Goal: Task Accomplishment & Management: Use online tool/utility

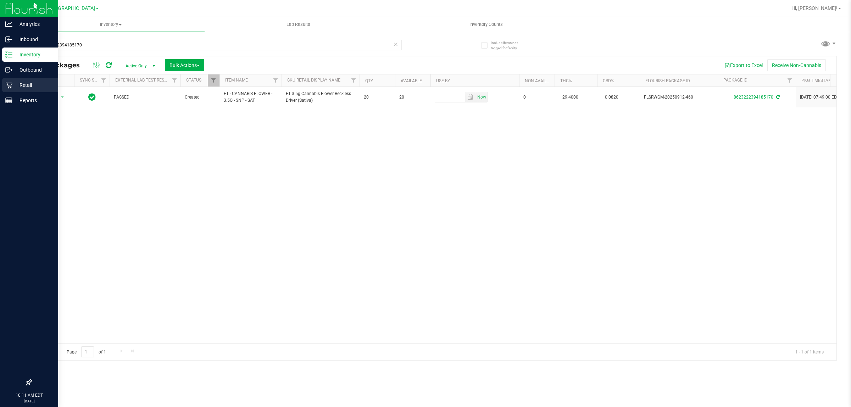
click at [19, 85] on p "Retail" at bounding box center [33, 85] width 43 height 9
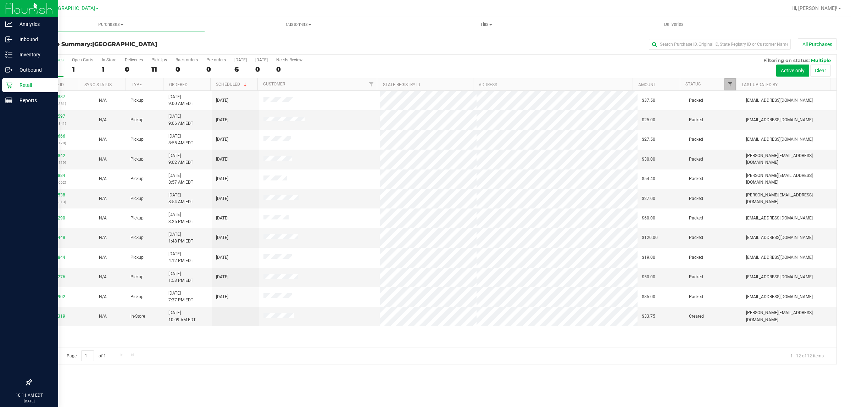
click at [729, 86] on span "Filter" at bounding box center [730, 85] width 6 height 6
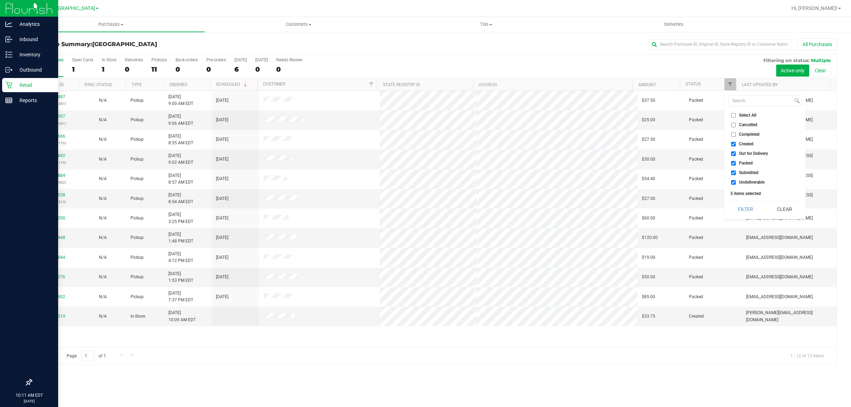
click at [746, 153] on span "Out for Delivery" at bounding box center [753, 153] width 29 height 4
click at [735, 153] on input "Out for Delivery" at bounding box center [733, 153] width 5 height 5
checkbox input "false"
click at [735, 163] on input "Packed" at bounding box center [733, 163] width 5 height 5
checkbox input "false"
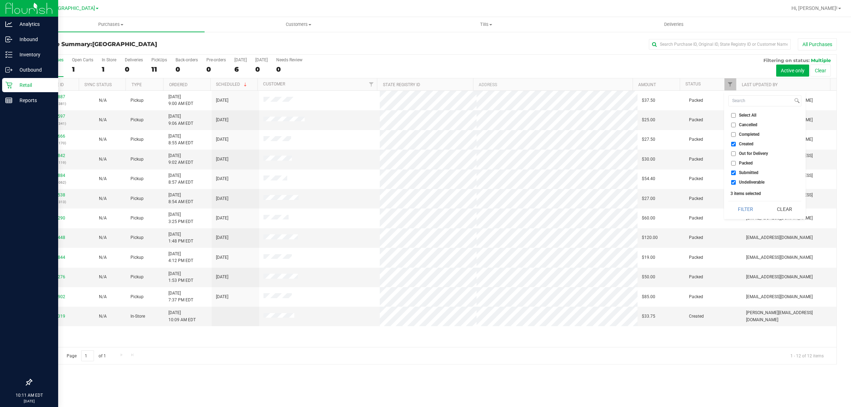
click at [738, 179] on li "Undeliverable" at bounding box center [764, 182] width 73 height 7
click at [736, 182] on label "Undeliverable" at bounding box center [747, 182] width 33 height 5
click at [735, 182] on input "Undeliverable" at bounding box center [733, 182] width 5 height 5
checkbox input "false"
click at [746, 210] on button "Filter" at bounding box center [745, 209] width 34 height 16
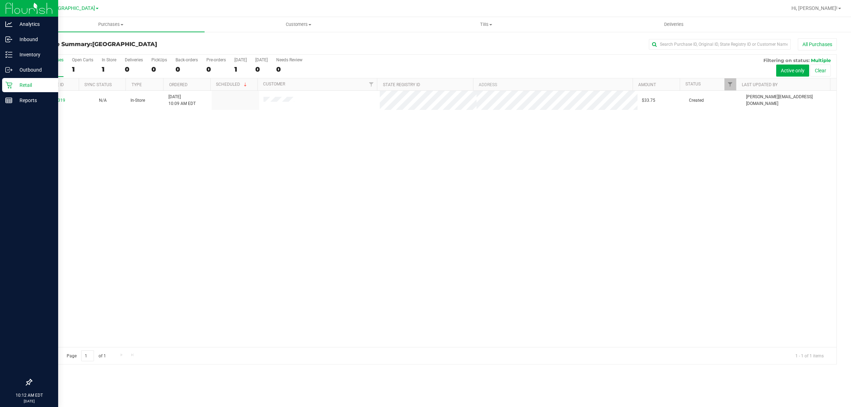
click at [458, 175] on div "12002319 N/A In-Store 9/25/2025 10:09 AM EDT $33.75 Created skeen@liveparallel.…" at bounding box center [434, 219] width 805 height 256
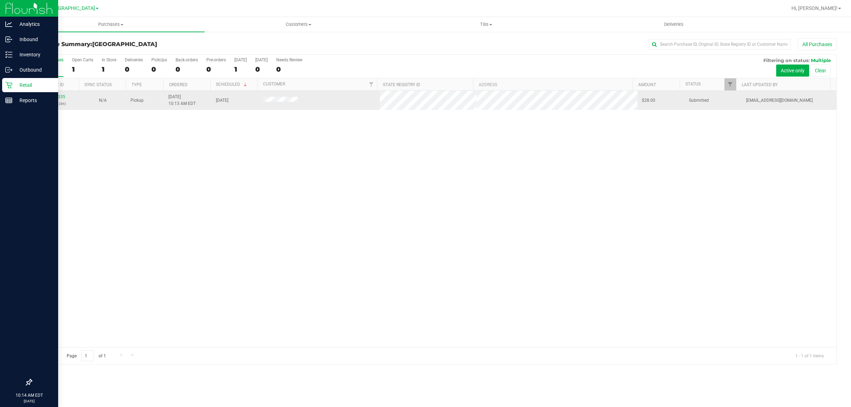
click at [58, 109] on td "12002335 (327622286)" at bounding box center [55, 100] width 47 height 19
click at [51, 99] on link "12002335" at bounding box center [55, 96] width 20 height 5
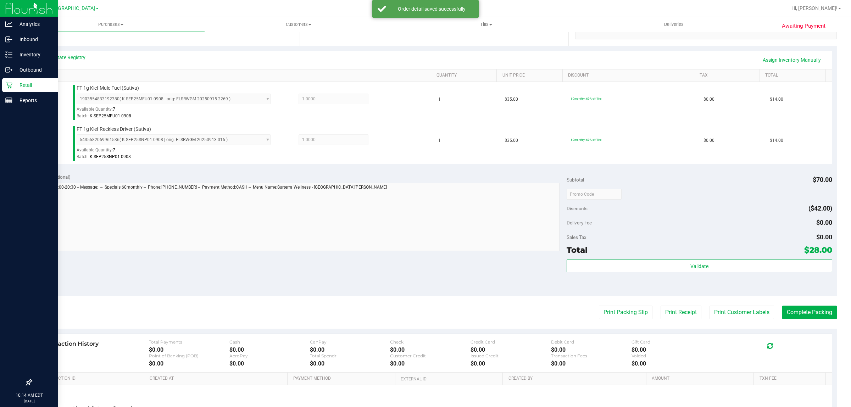
scroll to position [177, 0]
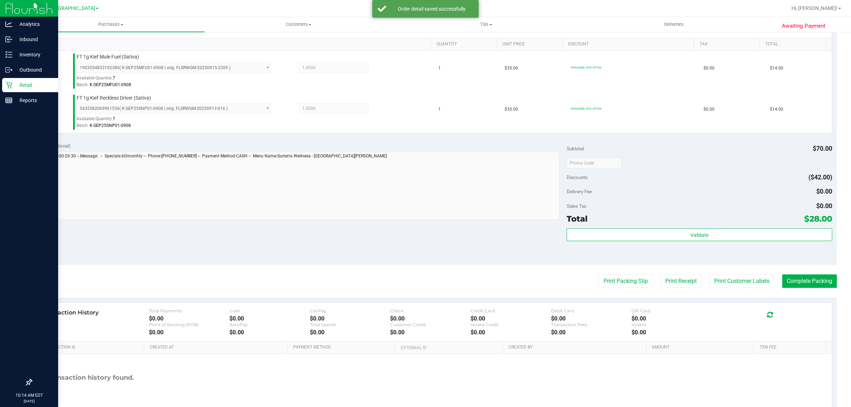
click at [719, 259] on div "Validate" at bounding box center [698, 244] width 265 height 32
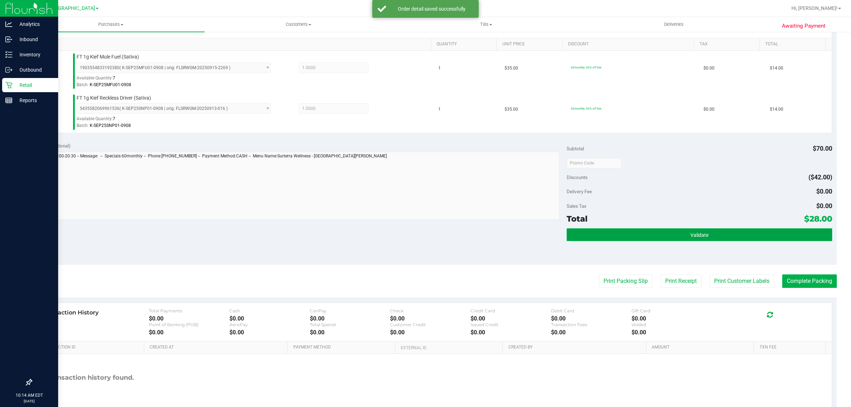
click at [707, 239] on button "Validate" at bounding box center [698, 234] width 265 height 13
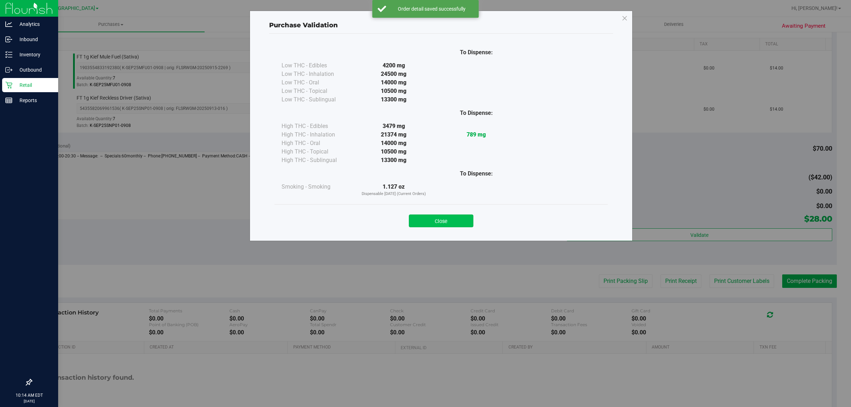
click at [435, 217] on button "Close" at bounding box center [441, 220] width 65 height 13
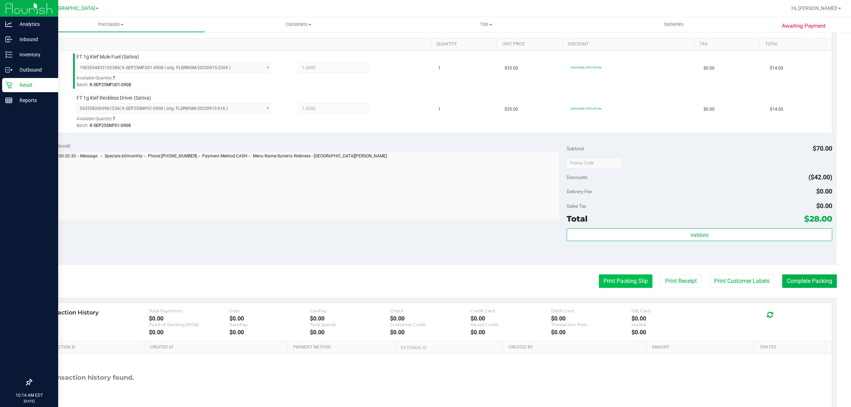
click at [623, 281] on button "Print Packing Slip" at bounding box center [626, 280] width 54 height 13
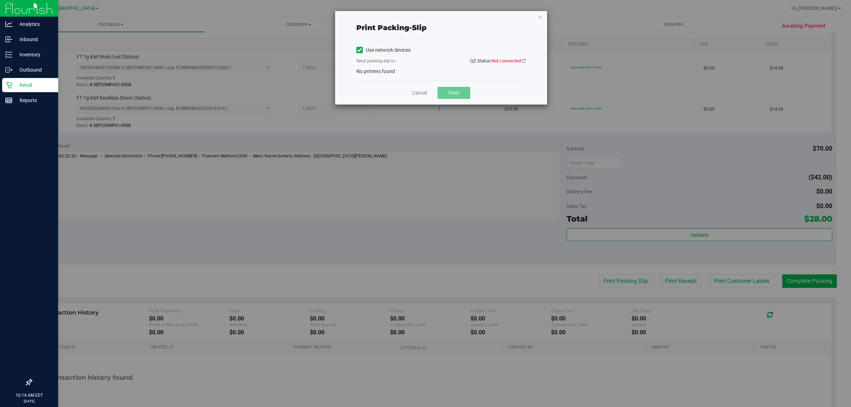
click at [520, 57] on span "QZ Status: Not connected" at bounding box center [498, 60] width 56 height 7
click at [520, 58] on qz-status "QZ Status: Not connected" at bounding box center [498, 61] width 56 height 6
click at [522, 59] on icon at bounding box center [524, 60] width 4 height 5
click at [522, 62] on icon at bounding box center [524, 60] width 4 height 5
click at [524, 63] on link at bounding box center [524, 60] width 4 height 5
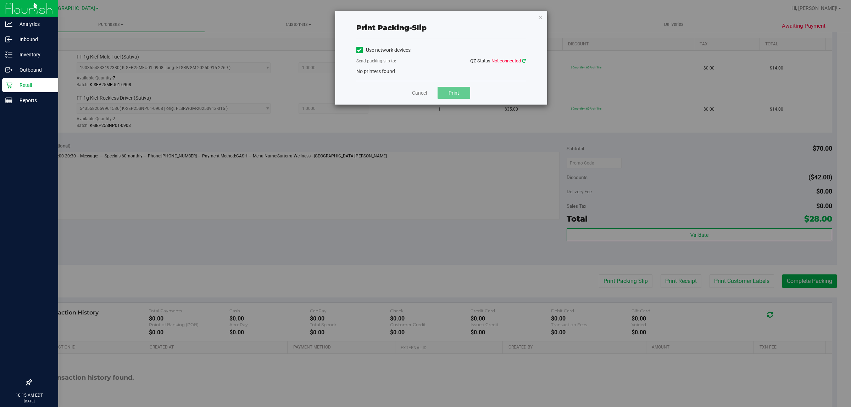
click at [524, 61] on icon at bounding box center [524, 60] width 4 height 5
click at [525, 60] on icon at bounding box center [524, 60] width 4 height 5
click at [523, 60] on icon at bounding box center [524, 60] width 4 height 5
click at [525, 60] on icon at bounding box center [524, 60] width 4 height 5
click at [419, 95] on link "Cancel" at bounding box center [419, 92] width 15 height 7
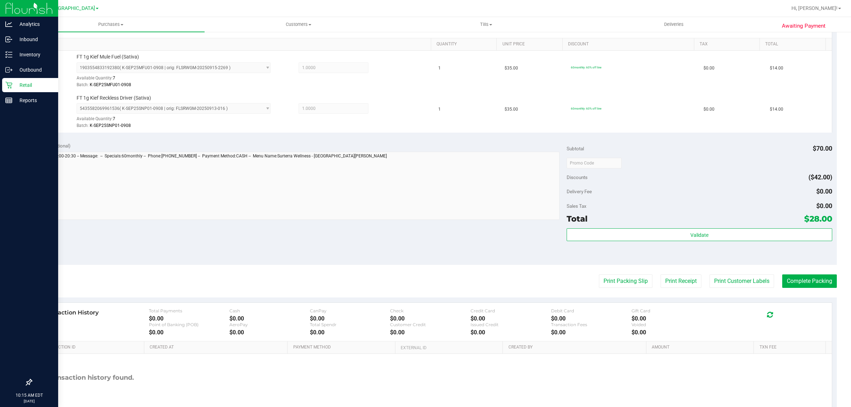
drag, startPoint x: 394, startPoint y: 246, endPoint x: 394, endPoint y: 251, distance: 5.0
click at [394, 246] on div "Notes (optional) Subtotal $70.00 Discounts ($42.00) Delivery Fee $0.00 Sales Ta…" at bounding box center [433, 201] width 805 height 128
click at [737, 286] on button "Print Customer Labels" at bounding box center [741, 280] width 65 height 13
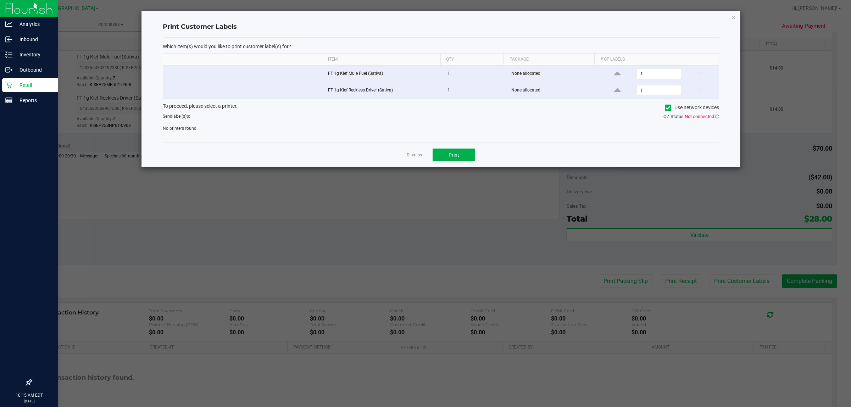
click at [719, 116] on div "QZ Status: Not connected" at bounding box center [582, 116] width 283 height 7
click at [714, 114] on span "QZ Status: Not connected" at bounding box center [691, 116] width 56 height 5
click at [715, 116] on icon at bounding box center [717, 116] width 4 height 5
click at [408, 154] on link "Dismiss" at bounding box center [414, 155] width 15 height 6
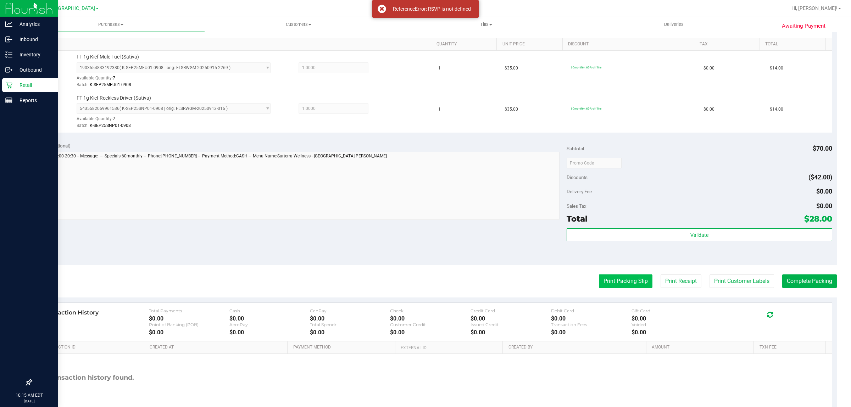
click at [618, 285] on button "Print Packing Slip" at bounding box center [626, 280] width 54 height 13
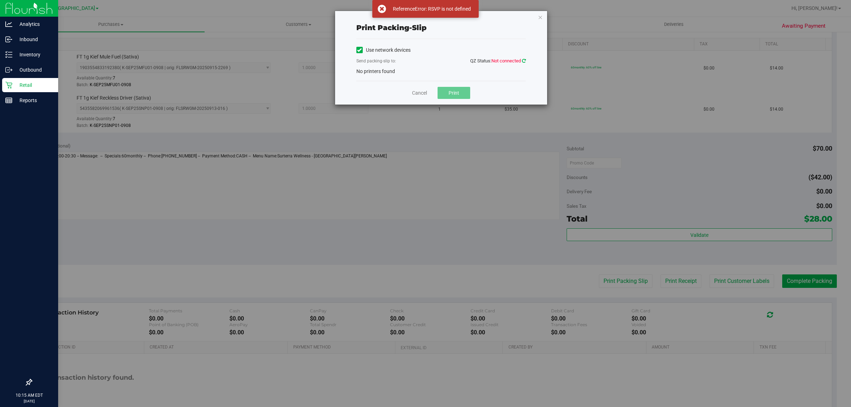
click at [525, 62] on icon at bounding box center [524, 60] width 4 height 5
click at [424, 91] on link "Cancel" at bounding box center [419, 92] width 15 height 7
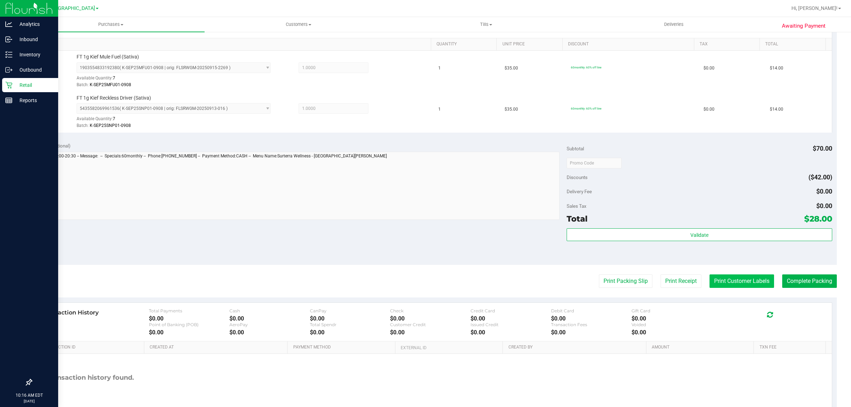
click at [717, 281] on button "Print Customer Labels" at bounding box center [741, 280] width 65 height 13
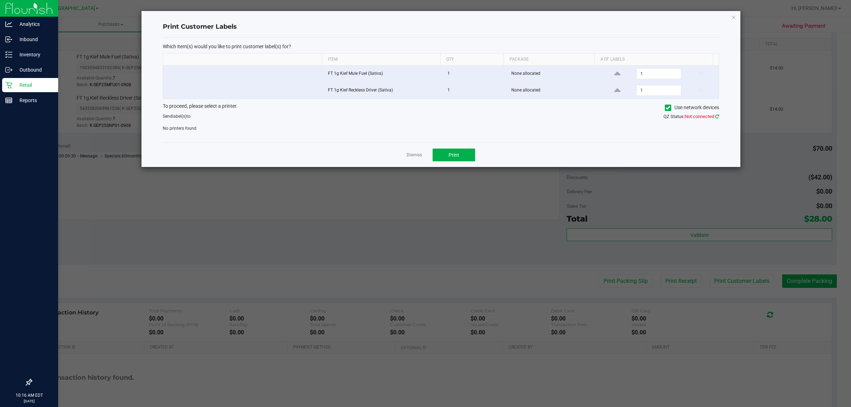
click at [718, 117] on icon at bounding box center [717, 116] width 4 height 5
click at [717, 117] on icon at bounding box center [717, 116] width 4 height 5
click at [410, 157] on link "Dismiss" at bounding box center [414, 155] width 15 height 6
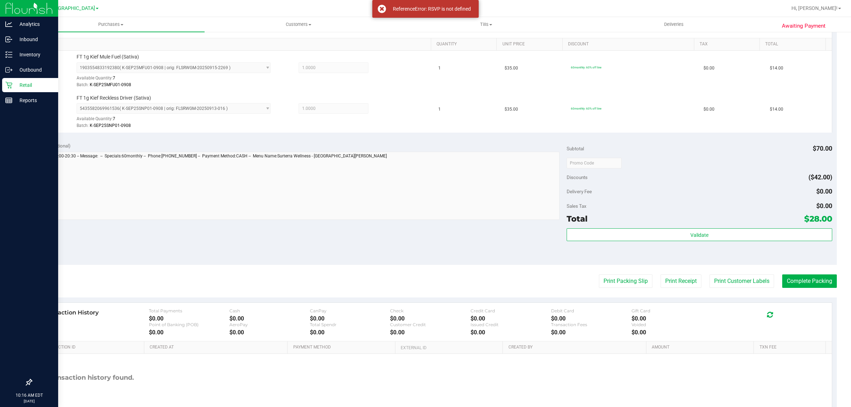
click at [24, 87] on p "Retail" at bounding box center [33, 85] width 43 height 9
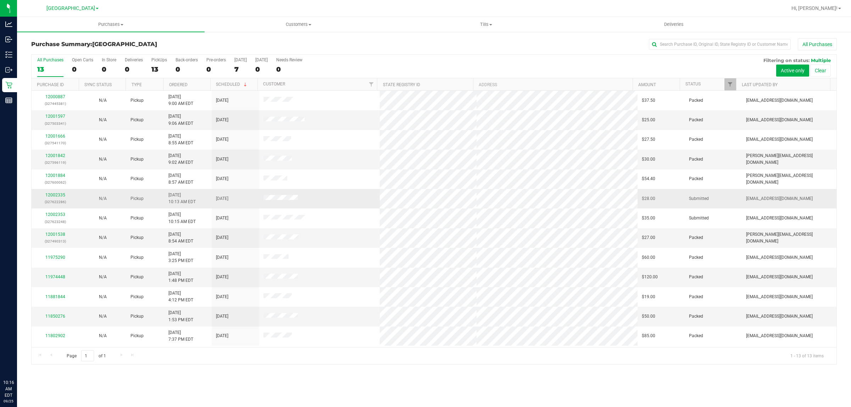
drag, startPoint x: 65, startPoint y: 193, endPoint x: 57, endPoint y: 196, distance: 8.2
click at [65, 194] on div "12002335 (327622286)" at bounding box center [55, 198] width 39 height 13
click at [56, 196] on link "12002335" at bounding box center [55, 194] width 20 height 5
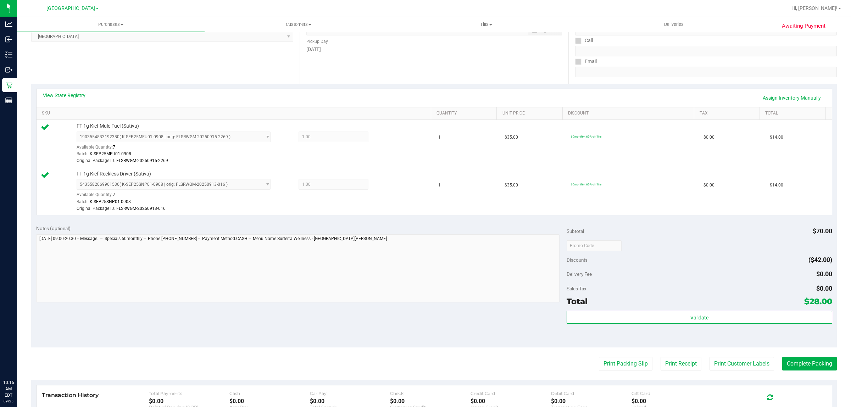
scroll to position [133, 0]
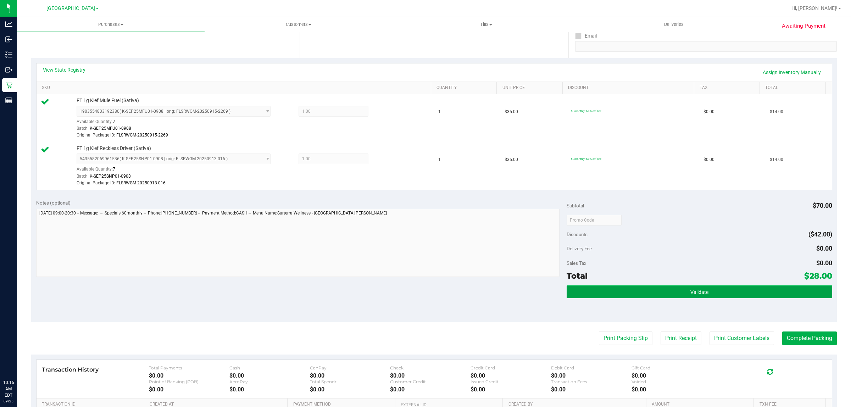
click at [667, 292] on button "Validate" at bounding box center [698, 291] width 265 height 13
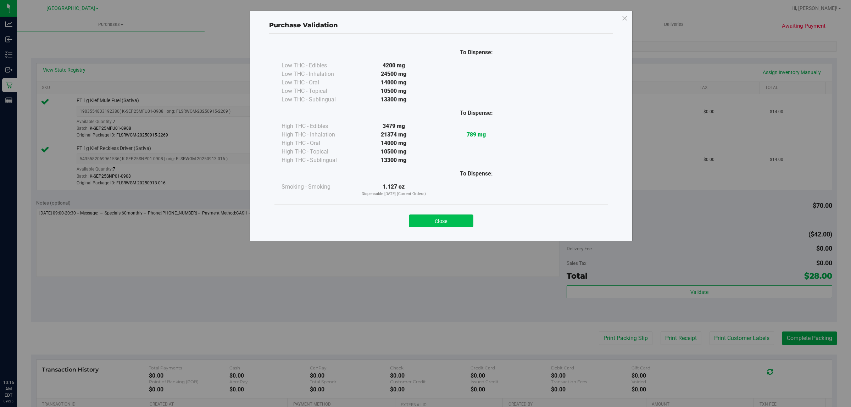
click at [435, 219] on button "Close" at bounding box center [441, 220] width 65 height 13
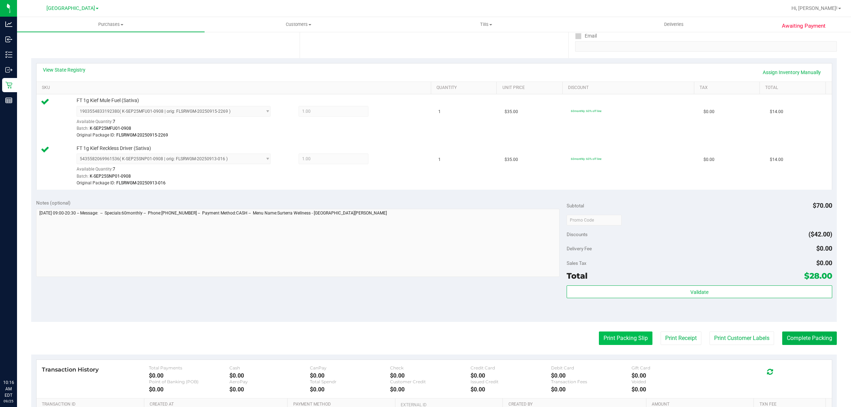
click at [620, 340] on button "Print Packing Slip" at bounding box center [626, 337] width 54 height 13
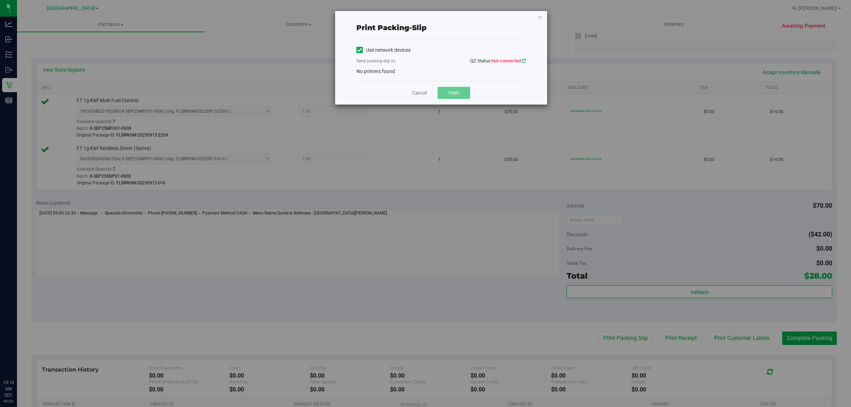
click at [522, 59] on icon at bounding box center [524, 60] width 4 height 5
click at [420, 89] on div "Cancel Print" at bounding box center [440, 93] width 169 height 24
click at [420, 90] on link "Cancel" at bounding box center [419, 92] width 15 height 7
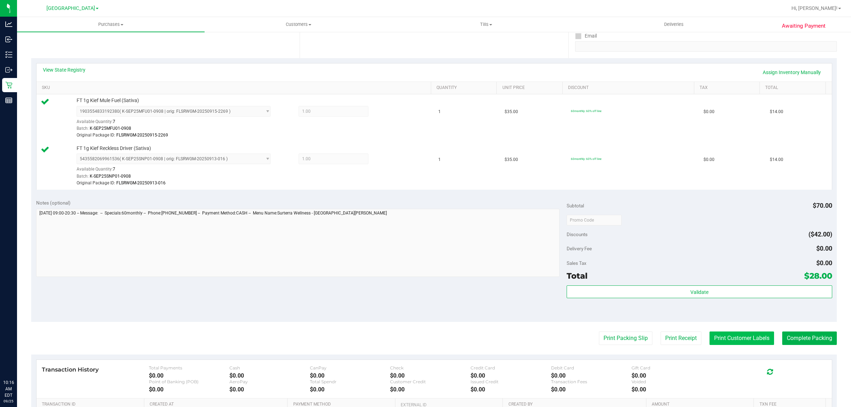
click at [754, 338] on button "Print Customer Labels" at bounding box center [741, 337] width 65 height 13
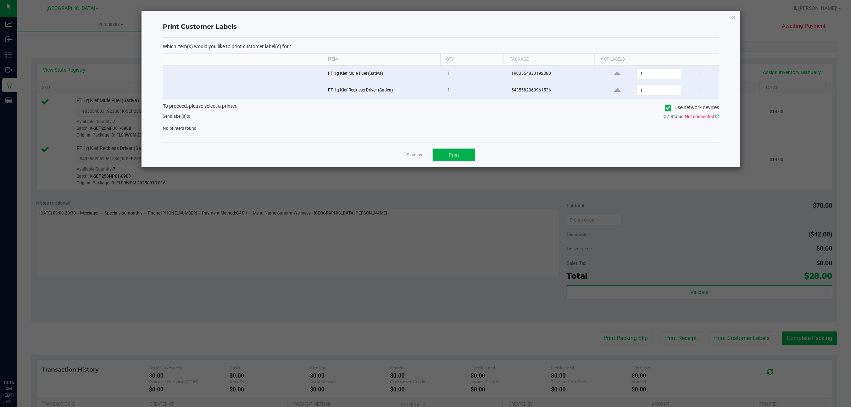
click at [715, 118] on icon at bounding box center [717, 116] width 4 height 5
click at [716, 116] on icon at bounding box center [717, 116] width 4 height 5
click at [715, 117] on icon at bounding box center [717, 116] width 4 height 5
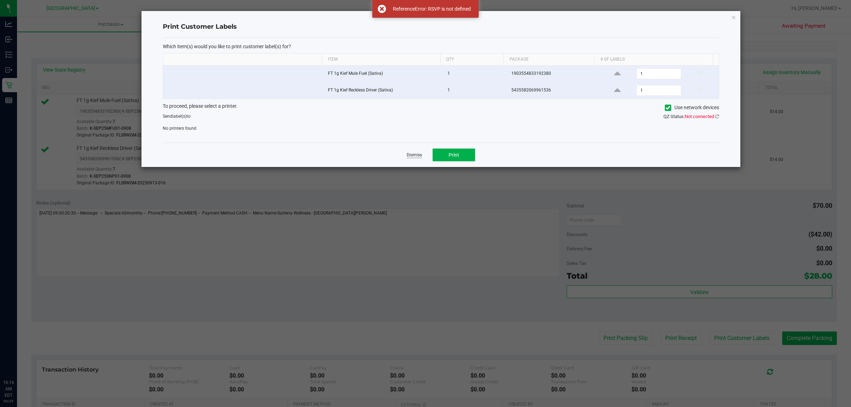
click at [416, 155] on link "Dismiss" at bounding box center [414, 155] width 15 height 6
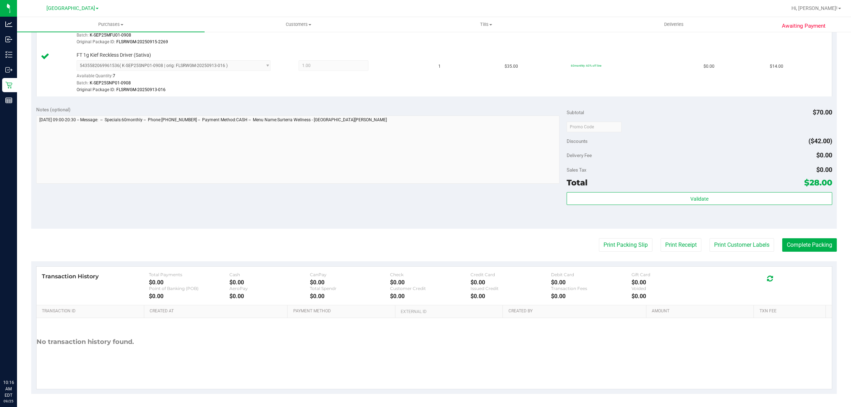
scroll to position [227, 0]
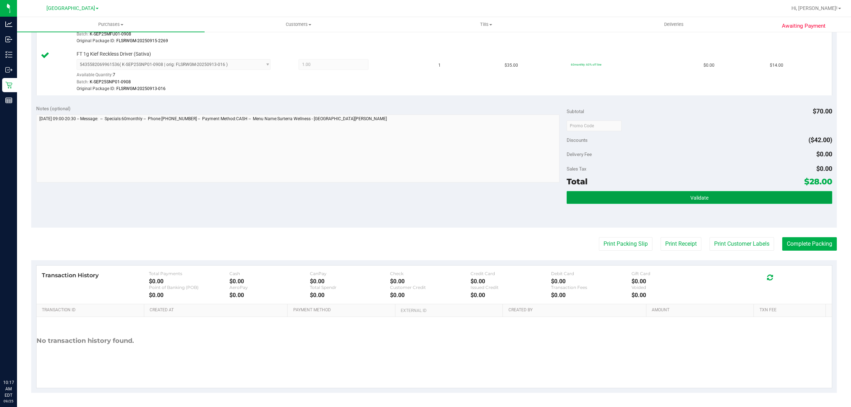
click at [608, 203] on button "Validate" at bounding box center [698, 197] width 265 height 13
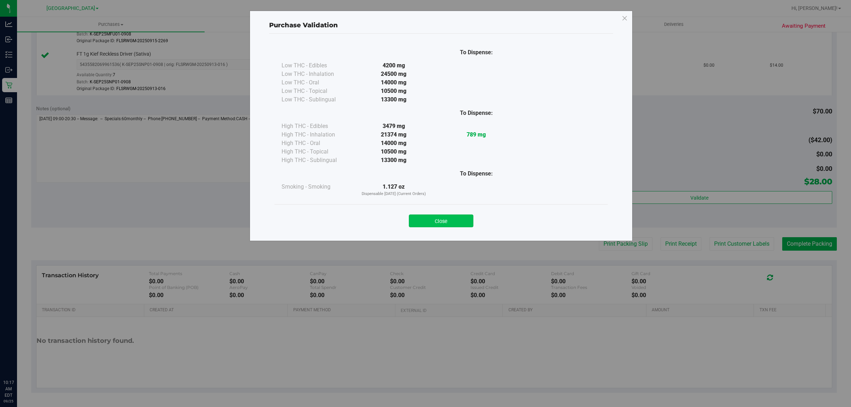
click at [443, 215] on button "Close" at bounding box center [441, 220] width 65 height 13
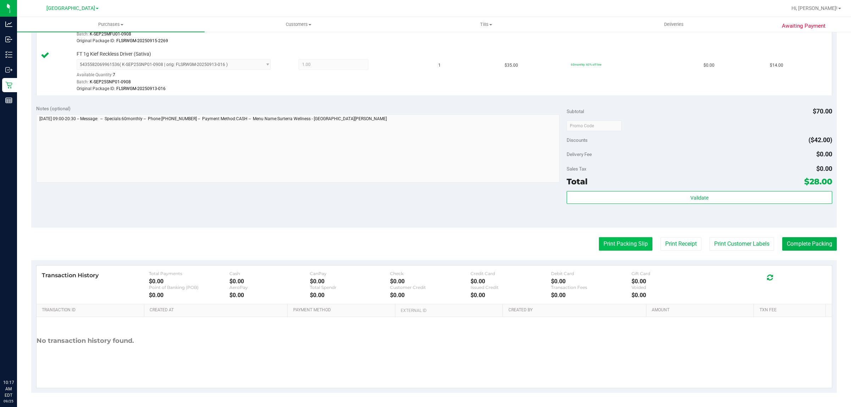
click at [607, 241] on button "Print Packing Slip" at bounding box center [626, 243] width 54 height 13
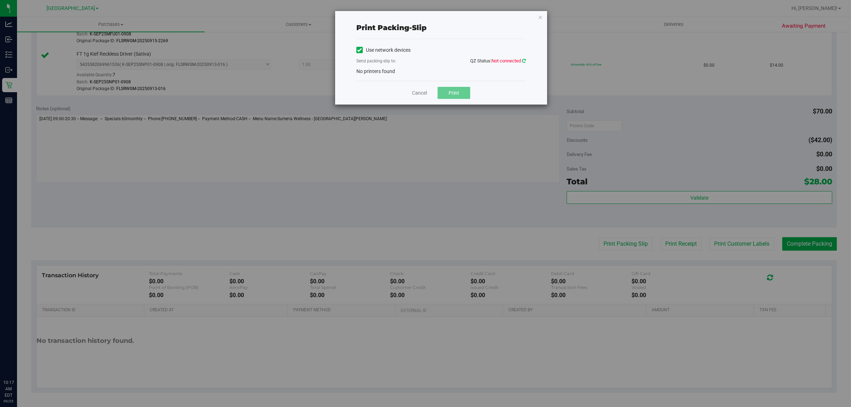
click at [523, 59] on icon at bounding box center [524, 60] width 4 height 5
click at [417, 91] on link "Cancel" at bounding box center [419, 92] width 15 height 7
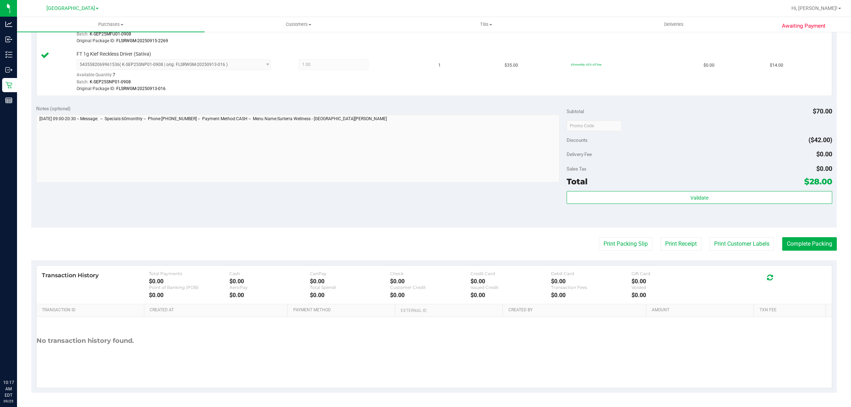
drag, startPoint x: 764, startPoint y: 353, endPoint x: 764, endPoint y: 362, distance: 9.2
click at [764, 362] on div "No transaction history found." at bounding box center [434, 341] width 795 height 48
click at [709, 247] on button "Print Customer Labels" at bounding box center [741, 243] width 65 height 13
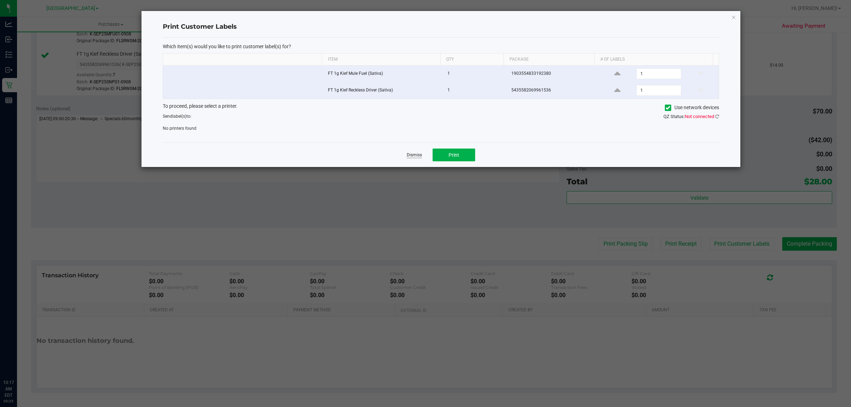
click at [414, 155] on link "Dismiss" at bounding box center [414, 155] width 15 height 6
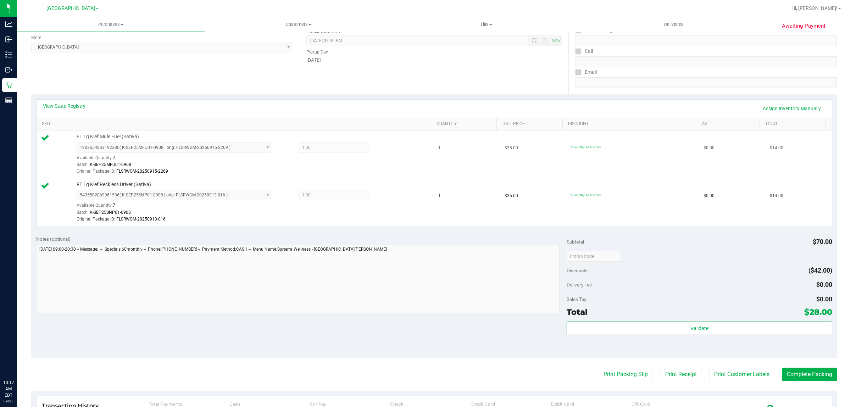
scroll to position [0, 0]
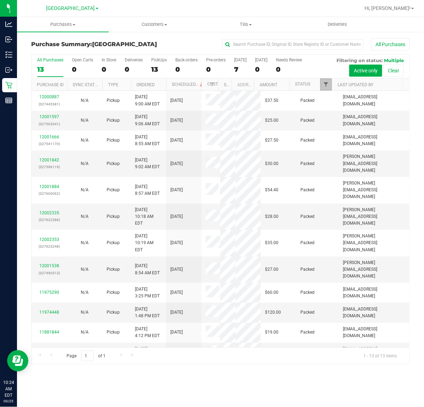
click at [324, 82] on span "Filter" at bounding box center [326, 85] width 6 height 6
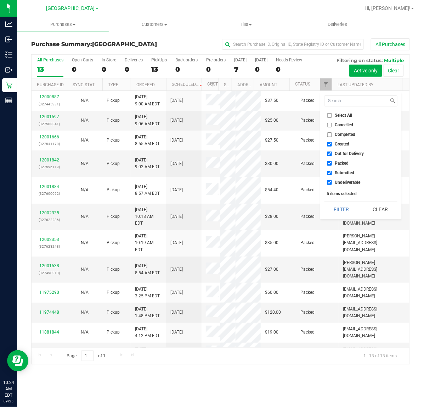
click at [330, 156] on li "Out for Delivery" at bounding box center [361, 153] width 73 height 7
click at [332, 154] on label "Out for Delivery" at bounding box center [345, 153] width 37 height 5
click at [332, 154] on input "Out for Delivery" at bounding box center [329, 153] width 5 height 5
checkbox input "false"
click at [337, 163] on span "Packed" at bounding box center [342, 163] width 14 height 4
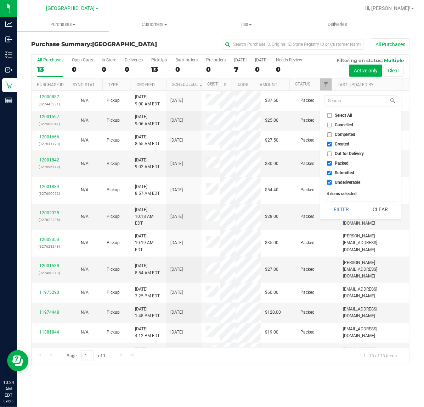
click at [332, 163] on input "Packed" at bounding box center [329, 163] width 5 height 5
checkbox input "false"
click at [338, 185] on li "Undeliverable" at bounding box center [361, 182] width 73 height 7
click at [337, 183] on span "Undeliverable" at bounding box center [348, 182] width 26 height 4
click at [332, 183] on input "Undeliverable" at bounding box center [329, 182] width 5 height 5
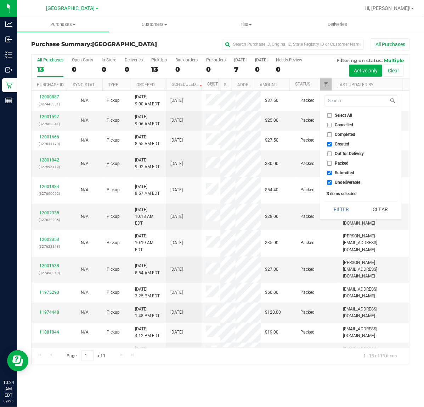
checkbox input "false"
click at [339, 209] on button "Filter" at bounding box center [342, 209] width 34 height 16
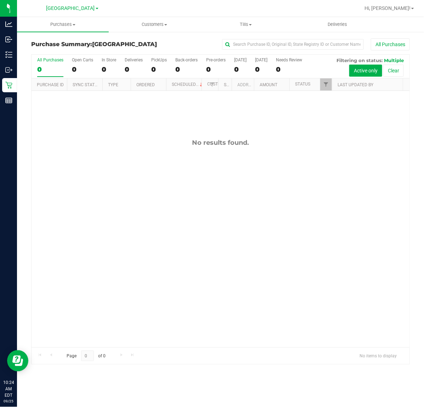
click at [112, 291] on div "No results found." at bounding box center [221, 243] width 378 height 304
click at [160, 61] on div "PickUps" at bounding box center [159, 59] width 16 height 5
click at [0, 0] on input "PickUps 0" at bounding box center [0, 0] width 0 height 0
click at [153, 64] on label "PickUps 0" at bounding box center [159, 66] width 16 height 19
click at [0, 0] on input "PickUps 0" at bounding box center [0, 0] width 0 height 0
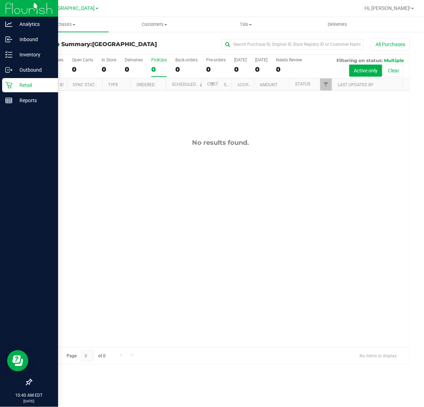
click at [30, 84] on p "Retail" at bounding box center [33, 85] width 43 height 9
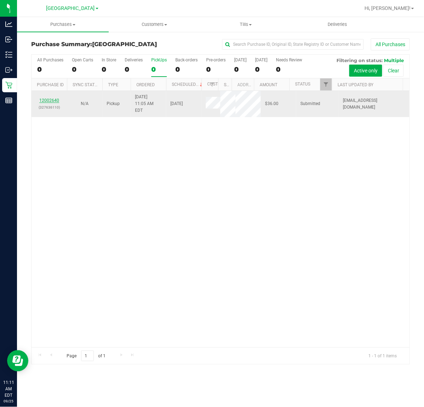
click at [47, 98] on link "12002640" at bounding box center [49, 100] width 20 height 5
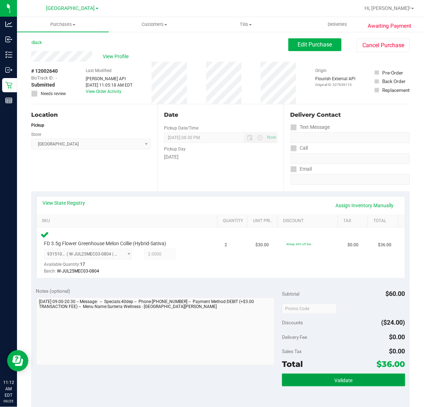
click at [338, 376] on button "Validate" at bounding box center [343, 379] width 123 height 13
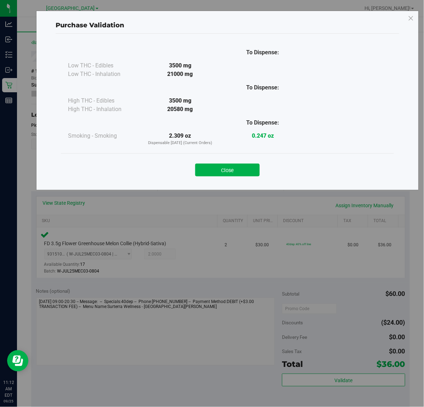
click at [226, 154] on div "Close" at bounding box center [227, 167] width 333 height 29
click at [248, 169] on button "Close" at bounding box center [227, 169] width 65 height 13
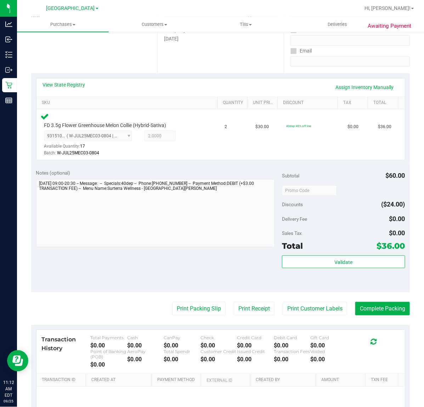
scroll to position [117, 0]
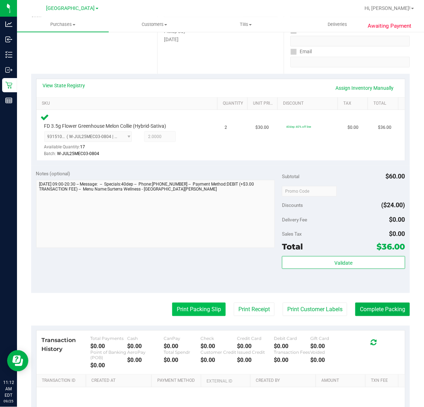
click at [195, 306] on button "Print Packing Slip" at bounding box center [199, 308] width 54 height 13
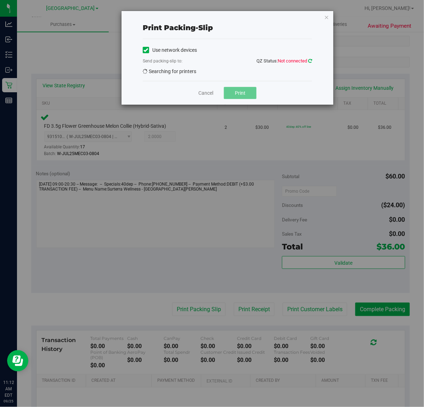
click at [309, 61] on icon at bounding box center [310, 60] width 4 height 5
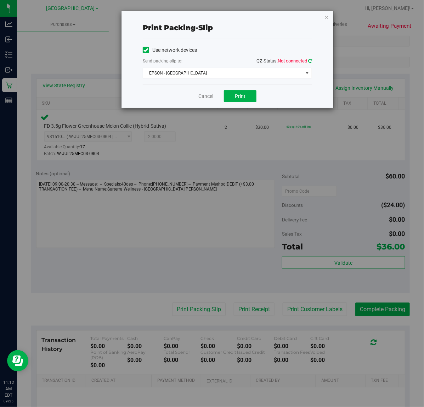
click at [309, 60] on icon at bounding box center [310, 60] width 4 height 5
click at [245, 77] on span "EPSON - [GEOGRAPHIC_DATA]" at bounding box center [223, 73] width 160 height 10
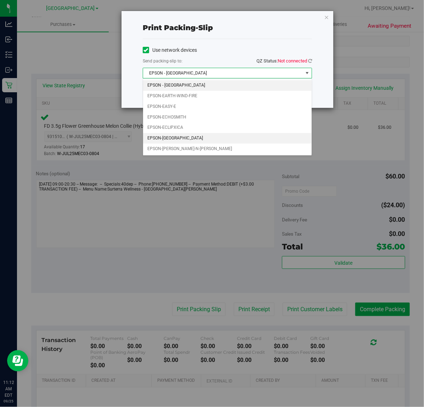
click at [184, 142] on li "EPSON-[GEOGRAPHIC_DATA]" at bounding box center [227, 138] width 169 height 11
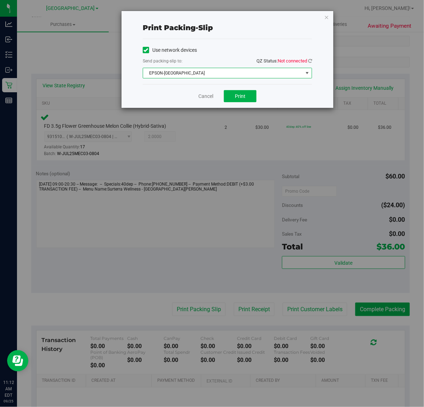
click at [302, 63] on span "Not connected" at bounding box center [292, 60] width 29 height 5
click at [310, 64] on span "QZ Status: Not connected" at bounding box center [285, 60] width 56 height 7
click at [309, 62] on icon at bounding box center [310, 60] width 4 height 5
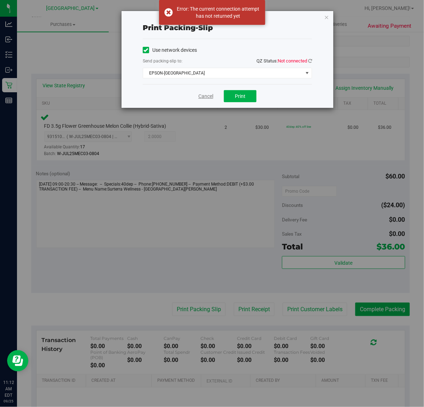
click at [205, 98] on link "Cancel" at bounding box center [205, 96] width 15 height 7
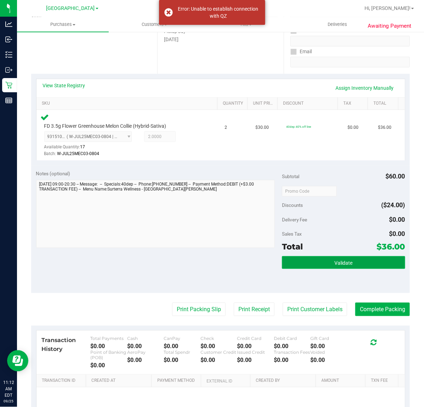
click at [333, 259] on button "Validate" at bounding box center [343, 262] width 123 height 13
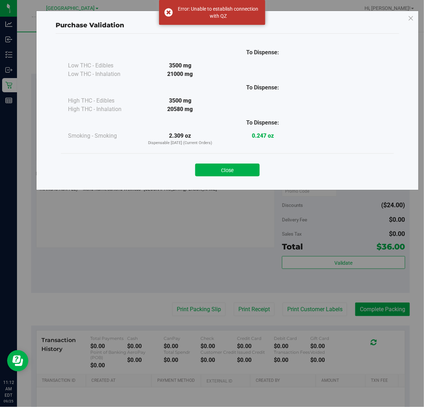
click at [252, 172] on button "Close" at bounding box center [227, 169] width 65 height 13
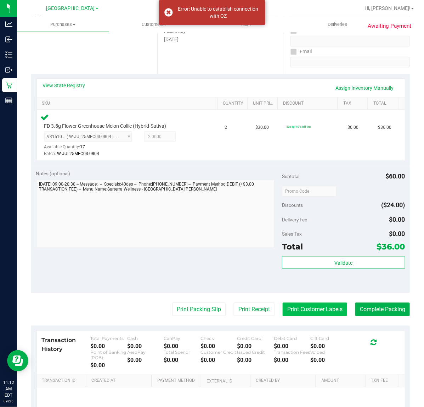
click at [302, 310] on button "Print Customer Labels" at bounding box center [315, 308] width 65 height 13
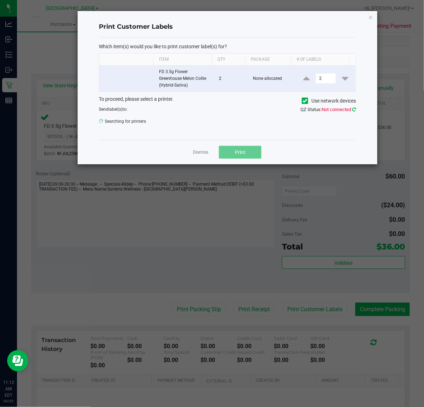
click at [354, 110] on icon at bounding box center [354, 109] width 4 height 5
click at [196, 155] on link "Dismiss" at bounding box center [200, 152] width 15 height 6
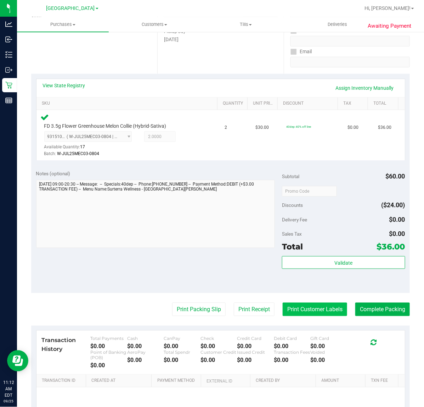
click at [323, 310] on button "Print Customer Labels" at bounding box center [315, 308] width 65 height 13
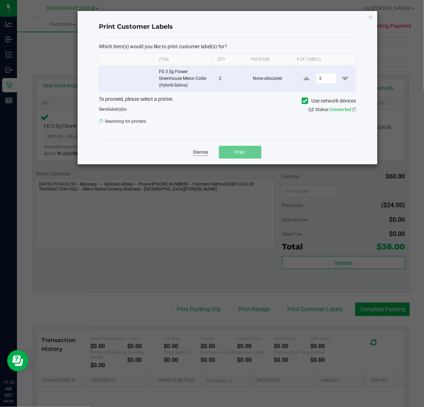
click at [195, 150] on link "Dismiss" at bounding box center [200, 152] width 15 height 6
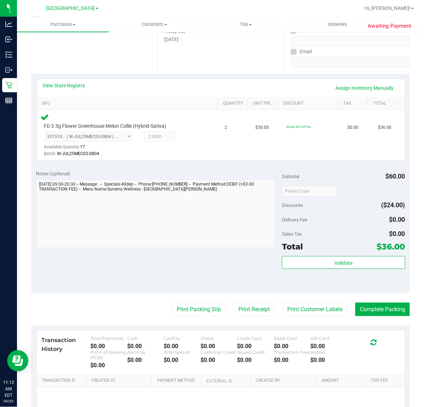
click at [183, 317] on purchase-details "Back Edit Purchase Cancel Purchase View Profile # 12002640 BioTrack ID: - Submi…" at bounding box center [220, 192] width 379 height 542
click at [184, 311] on button "Print Packing Slip" at bounding box center [199, 308] width 54 height 13
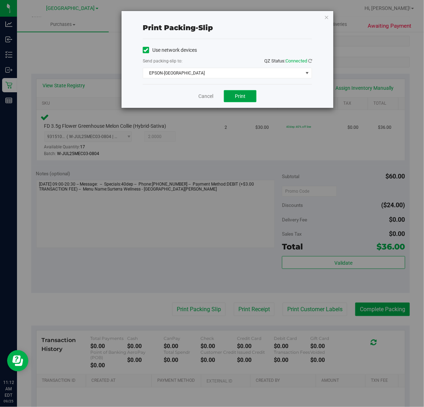
click at [241, 99] on span "Print" at bounding box center [240, 96] width 11 height 6
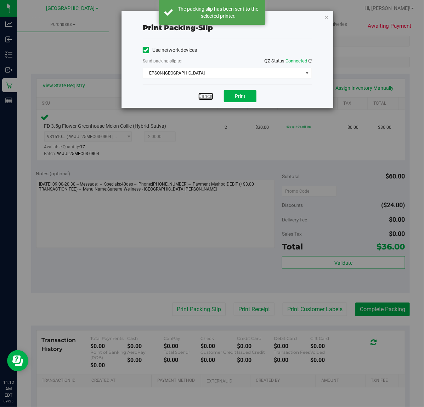
click at [213, 96] on link "Cancel" at bounding box center [205, 96] width 15 height 7
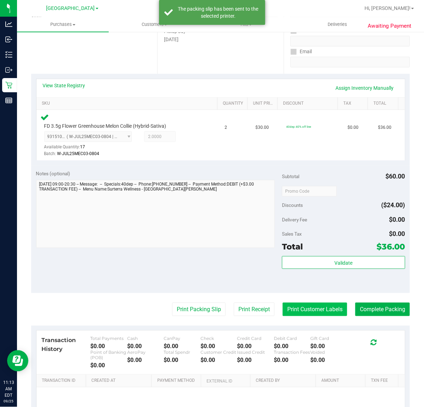
click at [308, 306] on button "Print Customer Labels" at bounding box center [315, 308] width 65 height 13
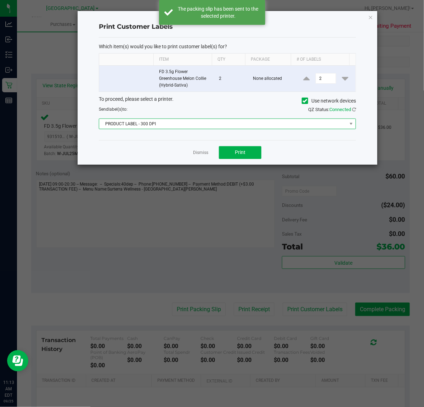
click at [215, 124] on span "PRODUCT LABEL - 300 DPI" at bounding box center [223, 124] width 248 height 10
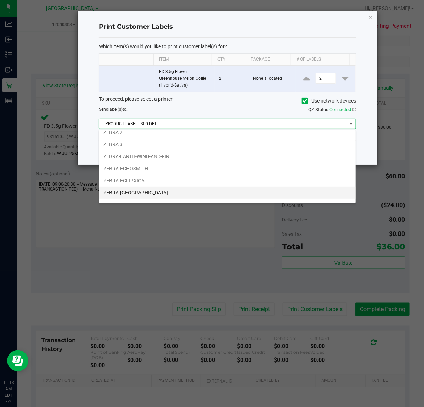
scroll to position [27, 0]
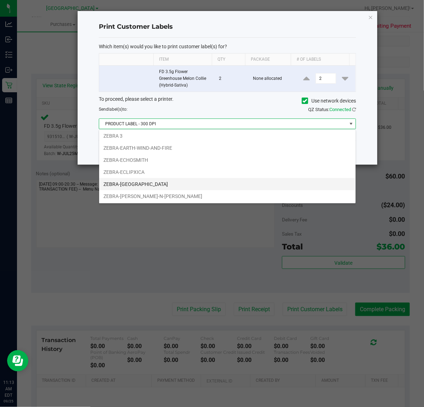
click at [176, 185] on li "ZEBRA-[GEOGRAPHIC_DATA]" at bounding box center [227, 184] width 257 height 12
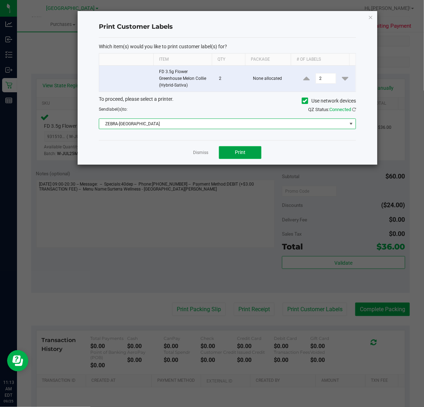
click at [243, 152] on span "Print" at bounding box center [240, 152] width 11 height 6
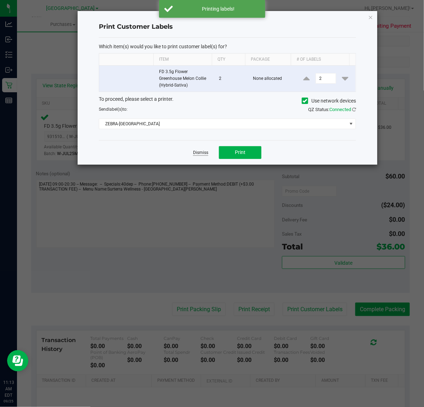
click at [203, 153] on link "Dismiss" at bounding box center [200, 153] width 15 height 6
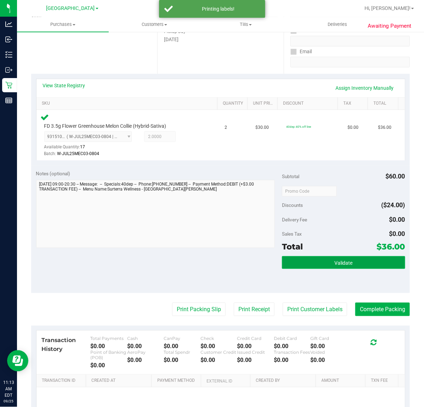
click at [306, 256] on button "Validate" at bounding box center [343, 262] width 123 height 13
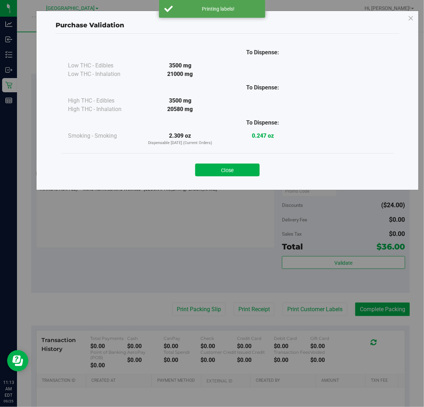
drag, startPoint x: 225, startPoint y: 171, endPoint x: 315, endPoint y: 227, distance: 105.4
click at [229, 171] on button "Close" at bounding box center [227, 169] width 65 height 13
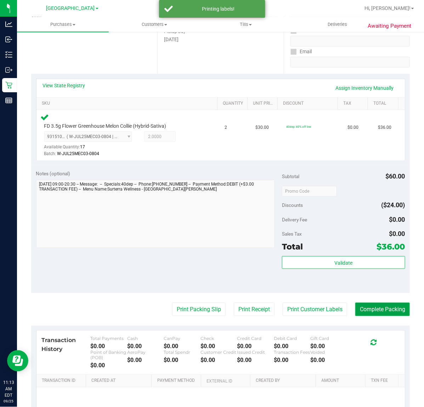
click at [387, 307] on button "Complete Packing" at bounding box center [382, 308] width 55 height 13
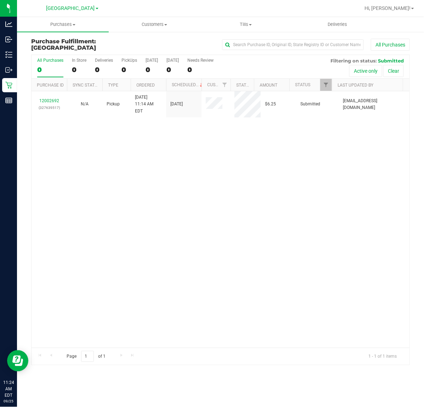
click at [185, 209] on div "12002692 (327639517) N/A Pickup [DATE] 11:14 AM EDT 9/25/2025 $6.25 Submitted […" at bounding box center [221, 219] width 378 height 256
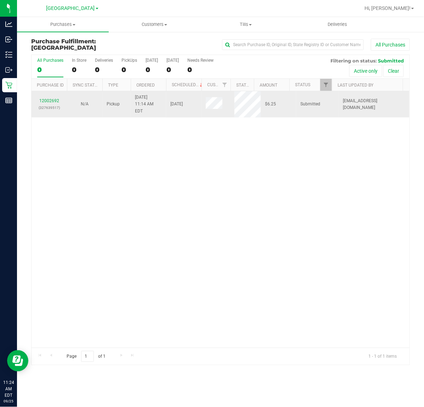
click at [44, 97] on div "12002692 (327639517)" at bounding box center [49, 103] width 27 height 13
click at [52, 98] on link "12002692" at bounding box center [49, 100] width 20 height 5
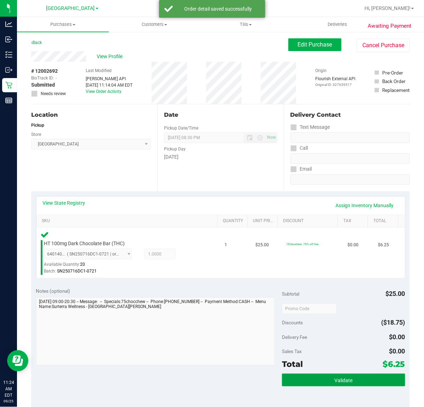
click at [316, 380] on button "Validate" at bounding box center [343, 379] width 123 height 13
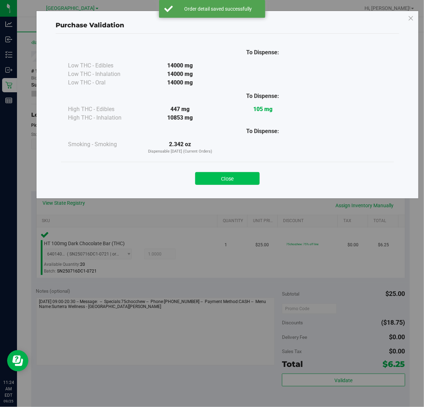
click at [231, 181] on button "Close" at bounding box center [227, 178] width 65 height 13
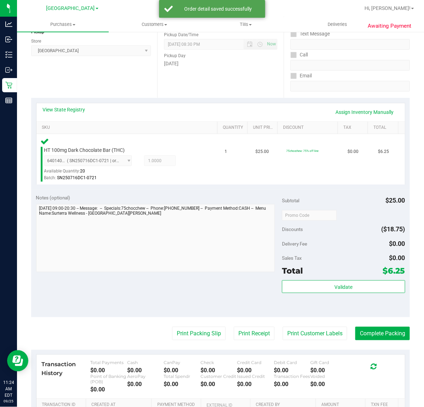
scroll to position [93, 0]
click at [190, 337] on button "Print Packing Slip" at bounding box center [199, 333] width 54 height 13
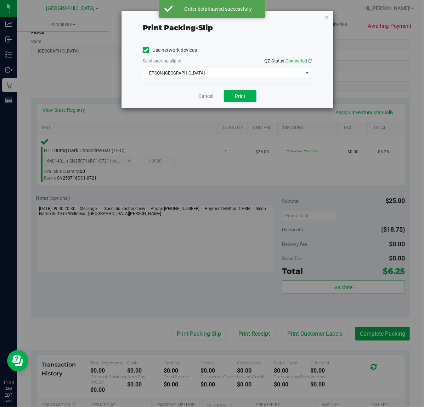
click at [245, 110] on div "Print packing-slip Use network devices Send packing-slip to: QZ Status: Connect…" at bounding box center [215, 203] width 430 height 407
click at [243, 101] on button "Print" at bounding box center [240, 96] width 33 height 12
click at [204, 96] on link "Cancel" at bounding box center [205, 96] width 15 height 7
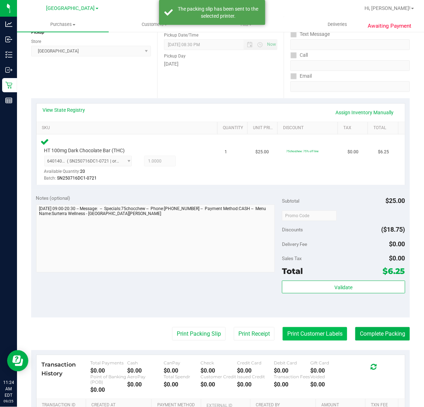
click at [323, 339] on button "Print Customer Labels" at bounding box center [315, 333] width 65 height 13
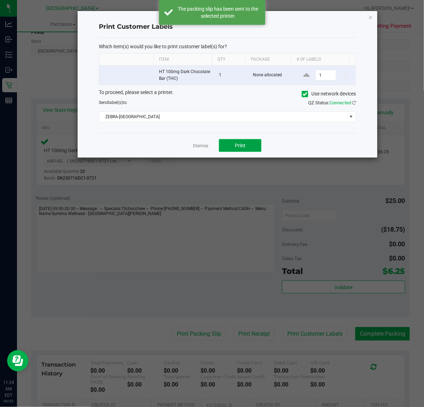
click at [249, 151] on button "Print" at bounding box center [240, 145] width 43 height 13
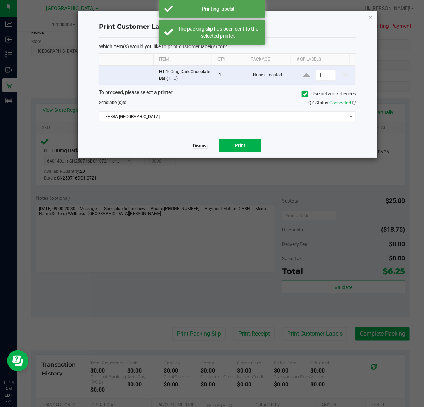
click at [193, 147] on link "Dismiss" at bounding box center [200, 146] width 15 height 6
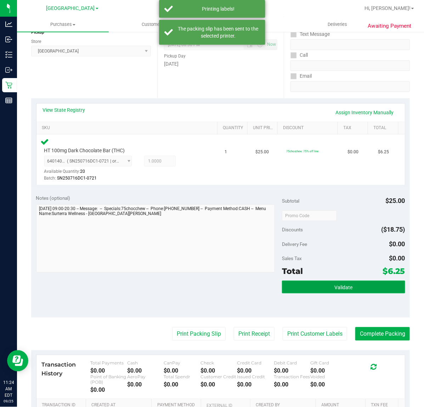
click at [302, 290] on button "Validate" at bounding box center [343, 286] width 123 height 13
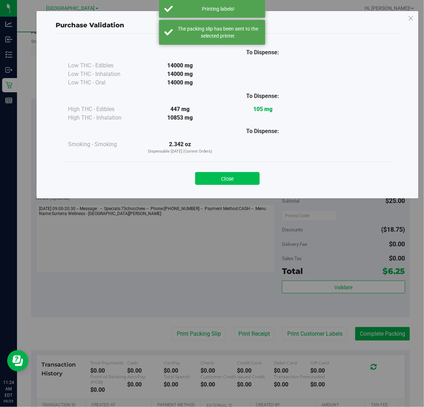
click at [224, 179] on button "Close" at bounding box center [227, 178] width 65 height 13
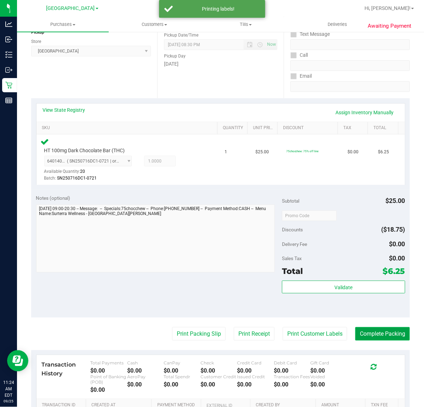
click at [371, 336] on button "Complete Packing" at bounding box center [382, 333] width 55 height 13
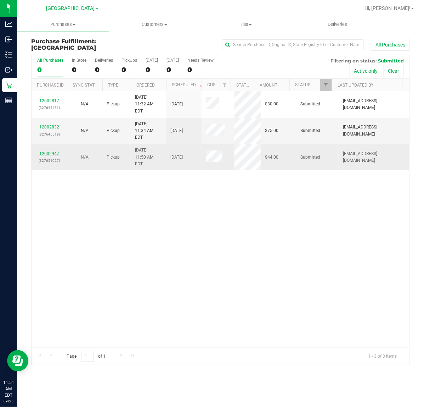
click at [43, 151] on link "12002947" at bounding box center [49, 153] width 20 height 5
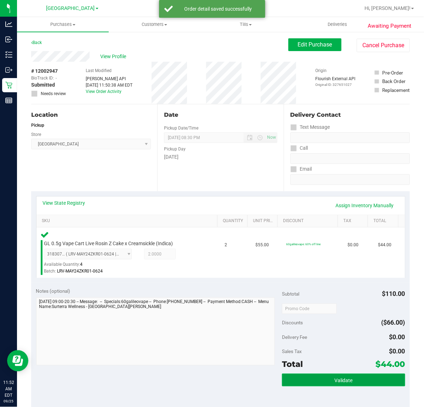
click at [342, 378] on span "Validate" at bounding box center [344, 380] width 18 height 6
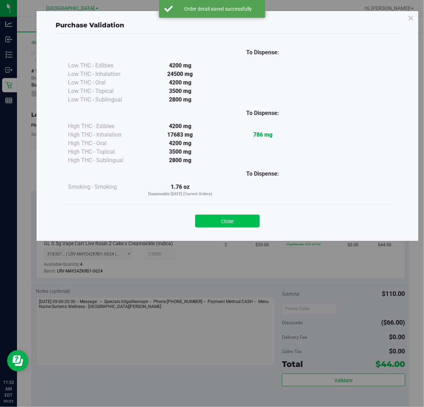
click at [237, 227] on button "Close" at bounding box center [227, 220] width 65 height 13
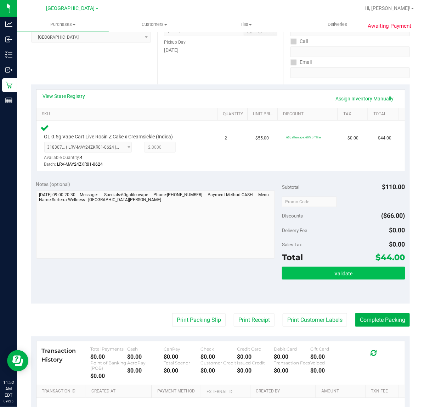
scroll to position [133, 0]
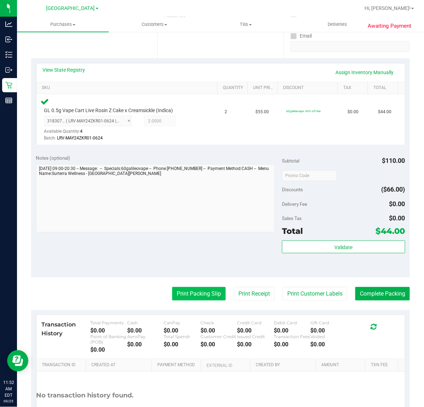
click at [200, 296] on button "Print Packing Slip" at bounding box center [199, 293] width 54 height 13
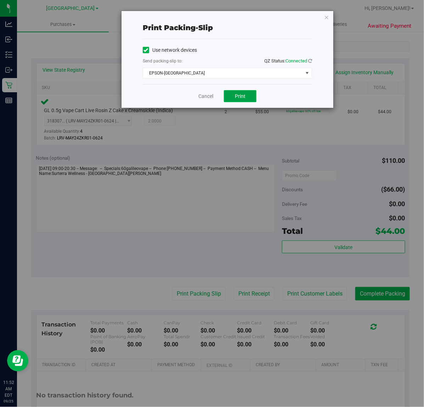
click at [254, 94] on button "Print" at bounding box center [240, 96] width 33 height 12
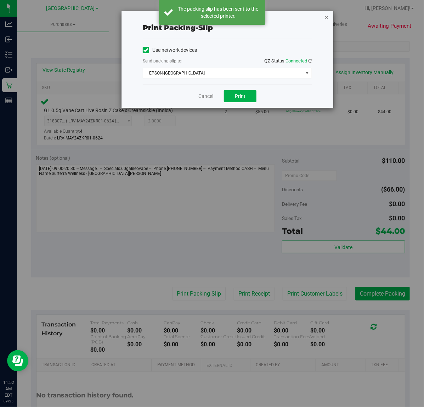
click at [329, 17] on icon "button" at bounding box center [326, 17] width 5 height 9
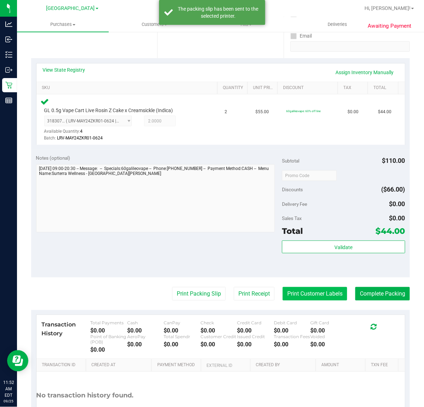
click at [315, 299] on button "Print Customer Labels" at bounding box center [315, 293] width 65 height 13
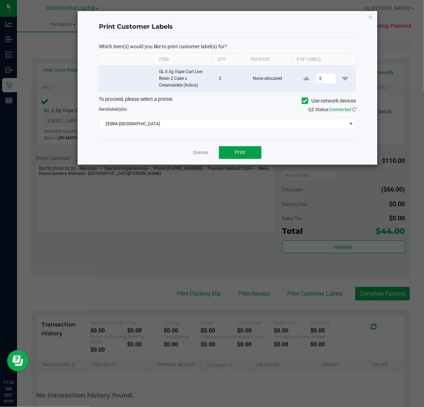
click at [244, 151] on span "Print" at bounding box center [240, 152] width 11 height 6
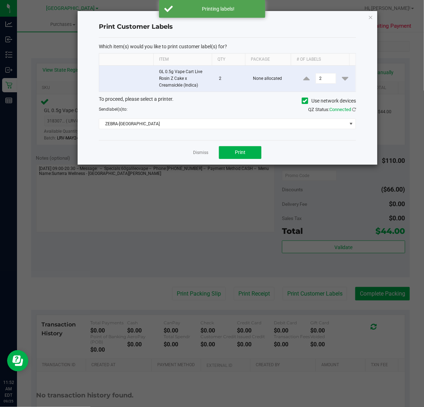
click at [369, 15] on icon "button" at bounding box center [371, 17] width 5 height 9
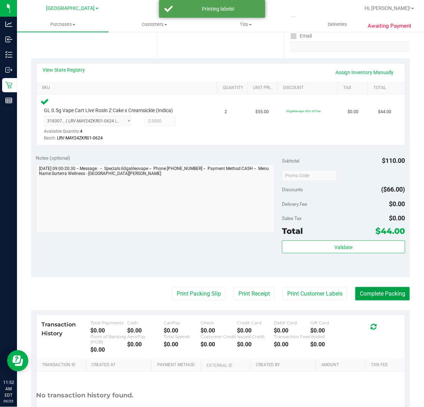
click at [362, 298] on button "Complete Packing" at bounding box center [382, 293] width 55 height 13
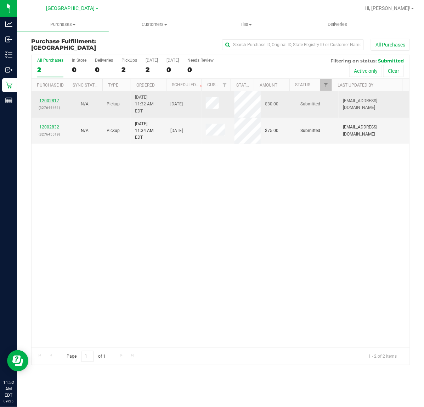
click at [54, 99] on link "12002817" at bounding box center [49, 100] width 20 height 5
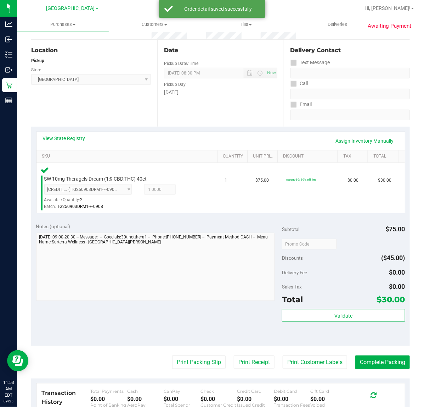
scroll to position [133, 0]
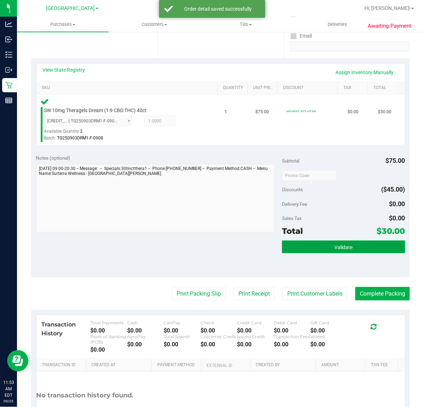
click at [351, 249] on button "Validate" at bounding box center [343, 246] width 123 height 13
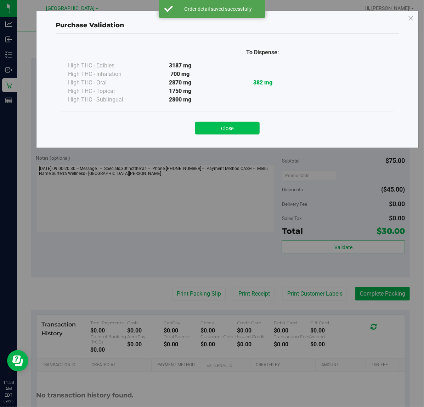
click at [219, 123] on button "Close" at bounding box center [227, 128] width 65 height 13
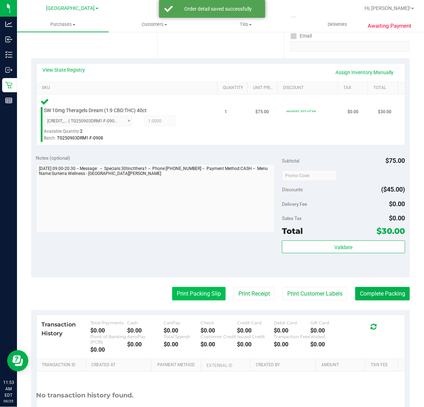
click at [197, 299] on button "Print Packing Slip" at bounding box center [199, 293] width 54 height 13
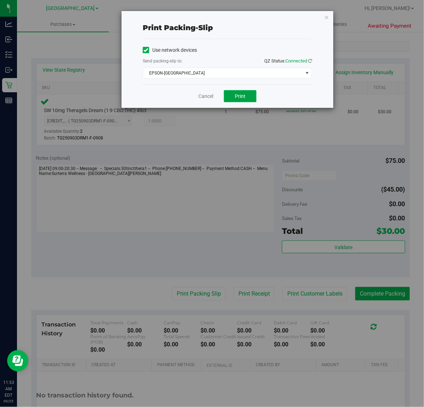
click at [248, 99] on button "Print" at bounding box center [240, 96] width 33 height 12
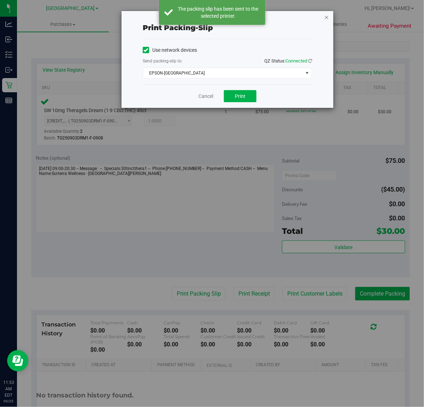
click at [327, 17] on icon "button" at bounding box center [326, 17] width 5 height 9
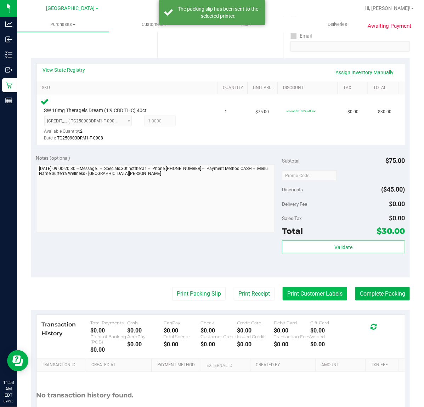
click at [334, 291] on button "Print Customer Labels" at bounding box center [315, 293] width 65 height 13
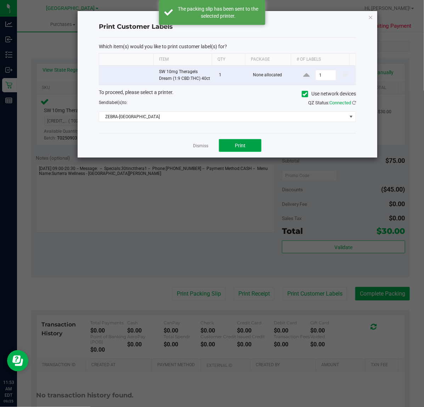
click at [231, 149] on button "Print" at bounding box center [240, 145] width 43 height 13
click at [369, 18] on icon "button" at bounding box center [371, 17] width 5 height 9
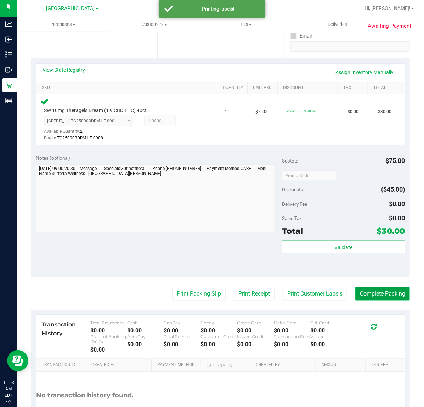
click at [379, 292] on button "Complete Packing" at bounding box center [382, 293] width 55 height 13
